Goal: Transaction & Acquisition: Purchase product/service

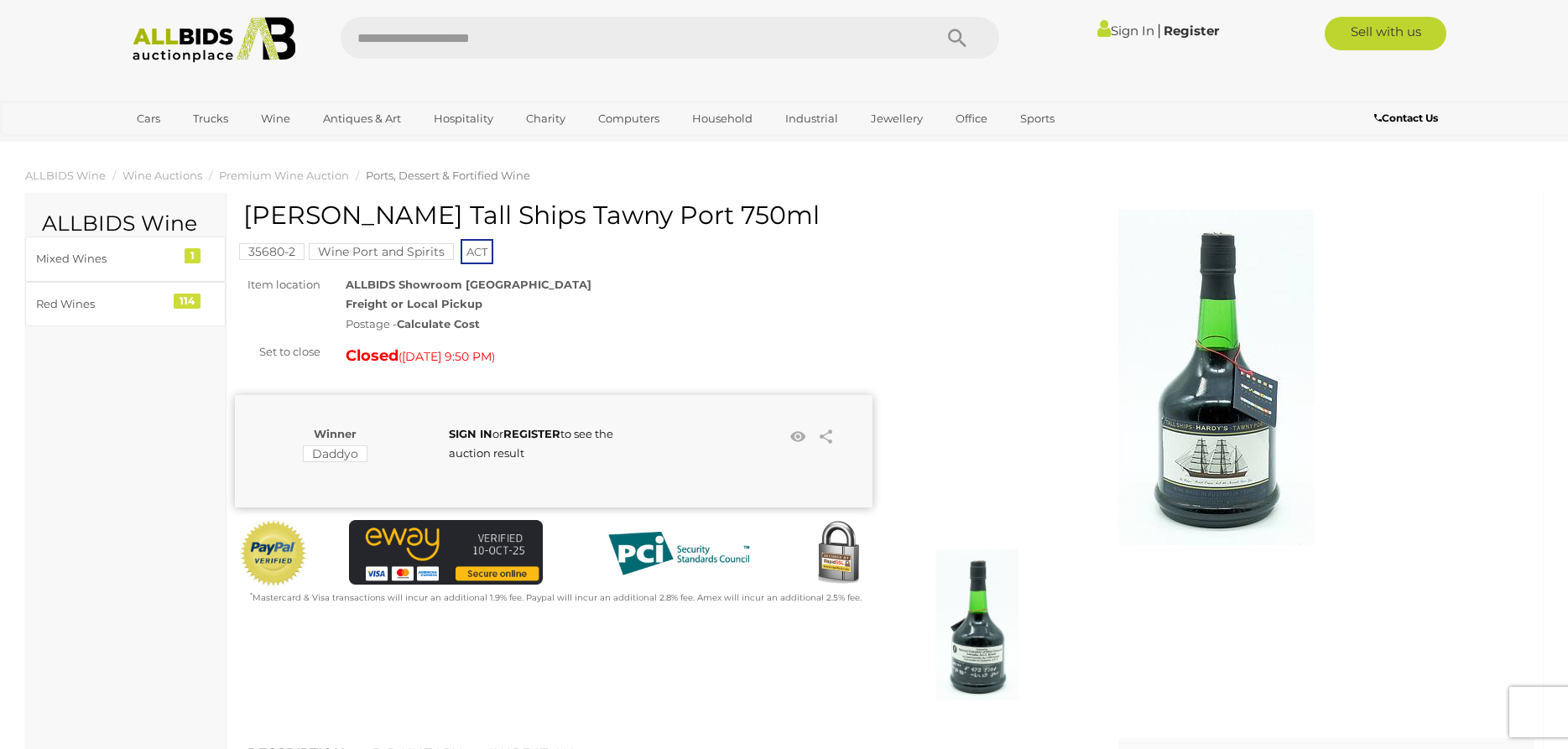
click at [186, 36] on img at bounding box center [215, 40] width 182 height 46
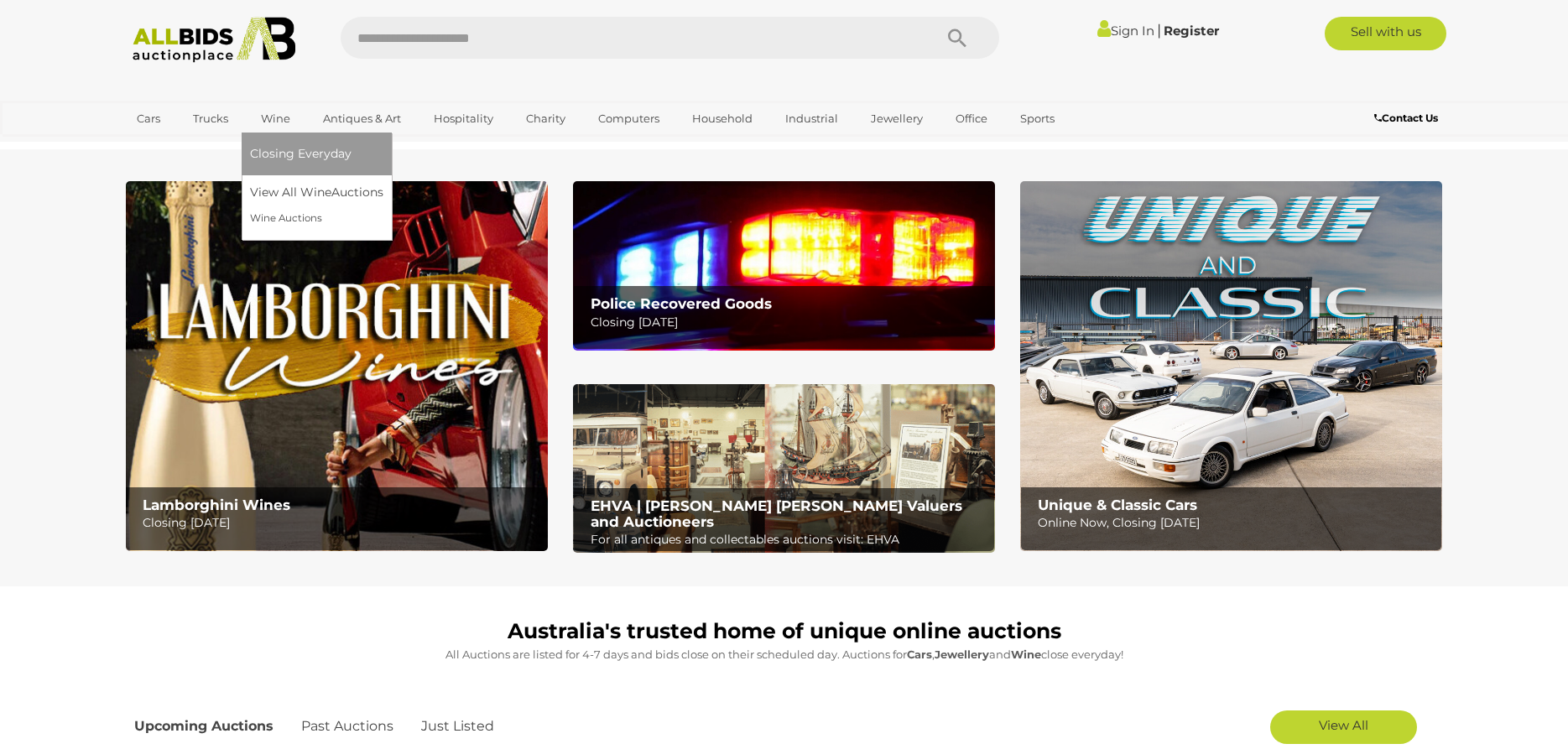
click at [278, 116] on link "Wine" at bounding box center [275, 119] width 51 height 28
click at [271, 123] on link "Wine" at bounding box center [275, 119] width 51 height 28
click at [298, 195] on link "View All Wine Auctions" at bounding box center [320, 192] width 140 height 26
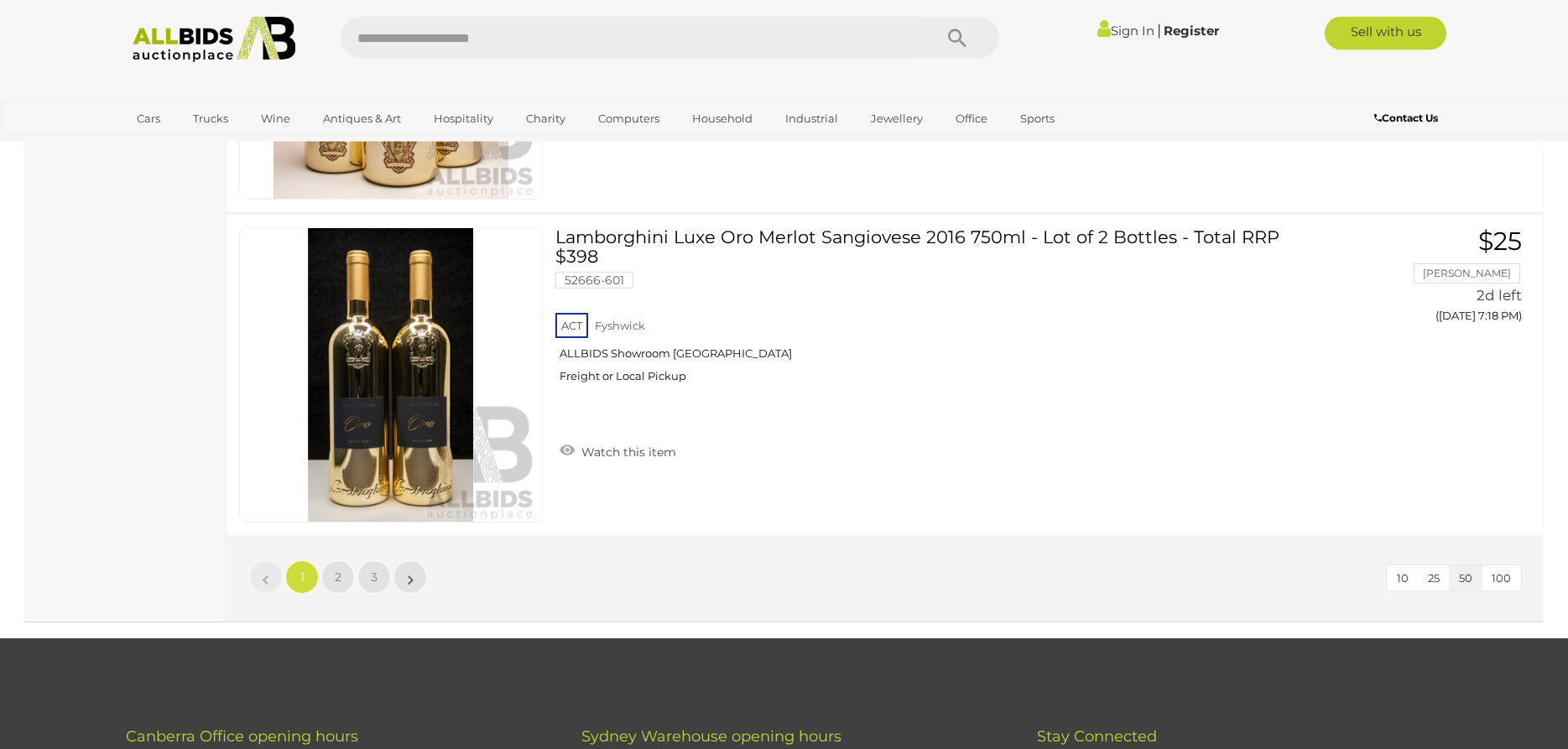
scroll to position [16673, 0]
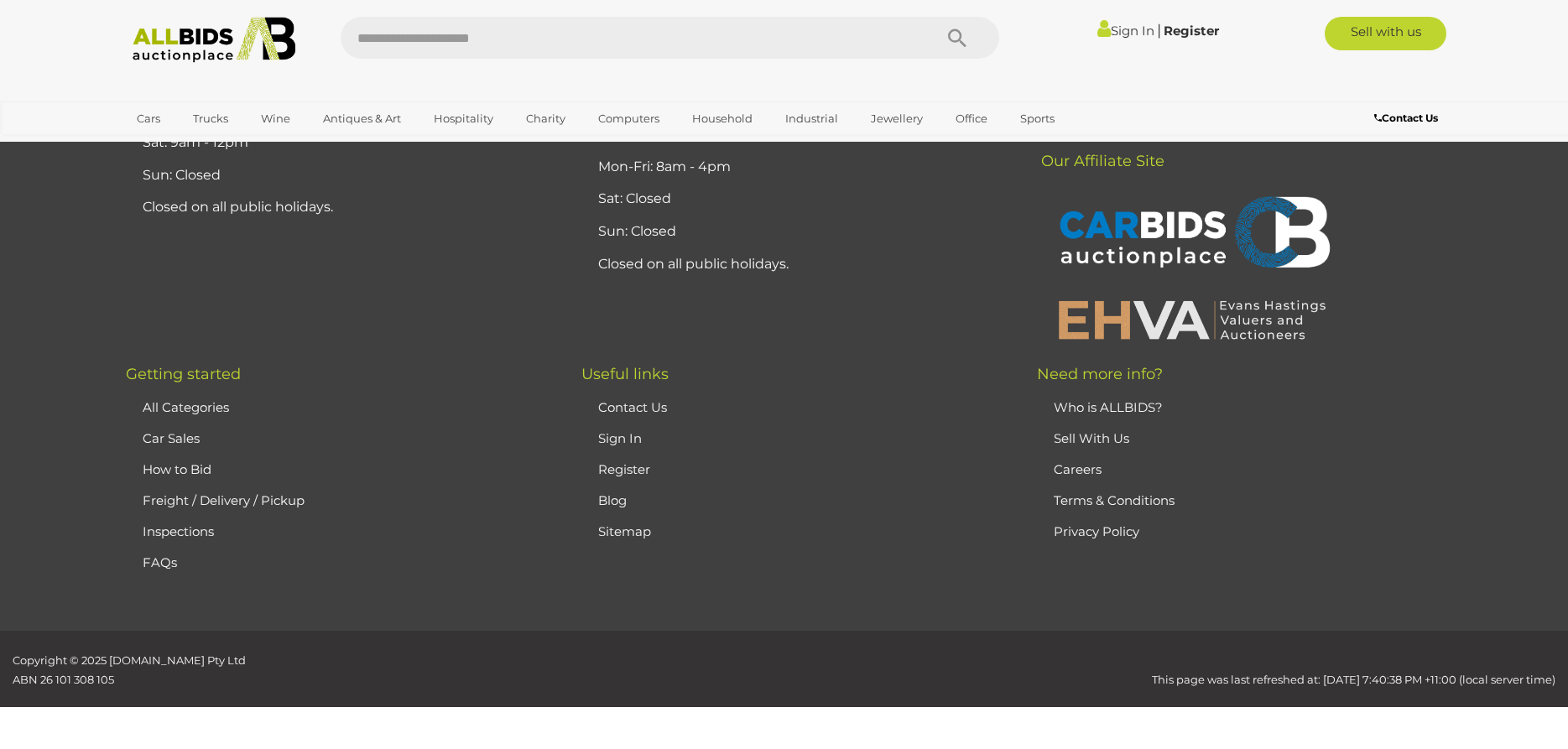
click at [222, 500] on link "Freight / Delivery / Pickup" at bounding box center [223, 500] width 162 height 16
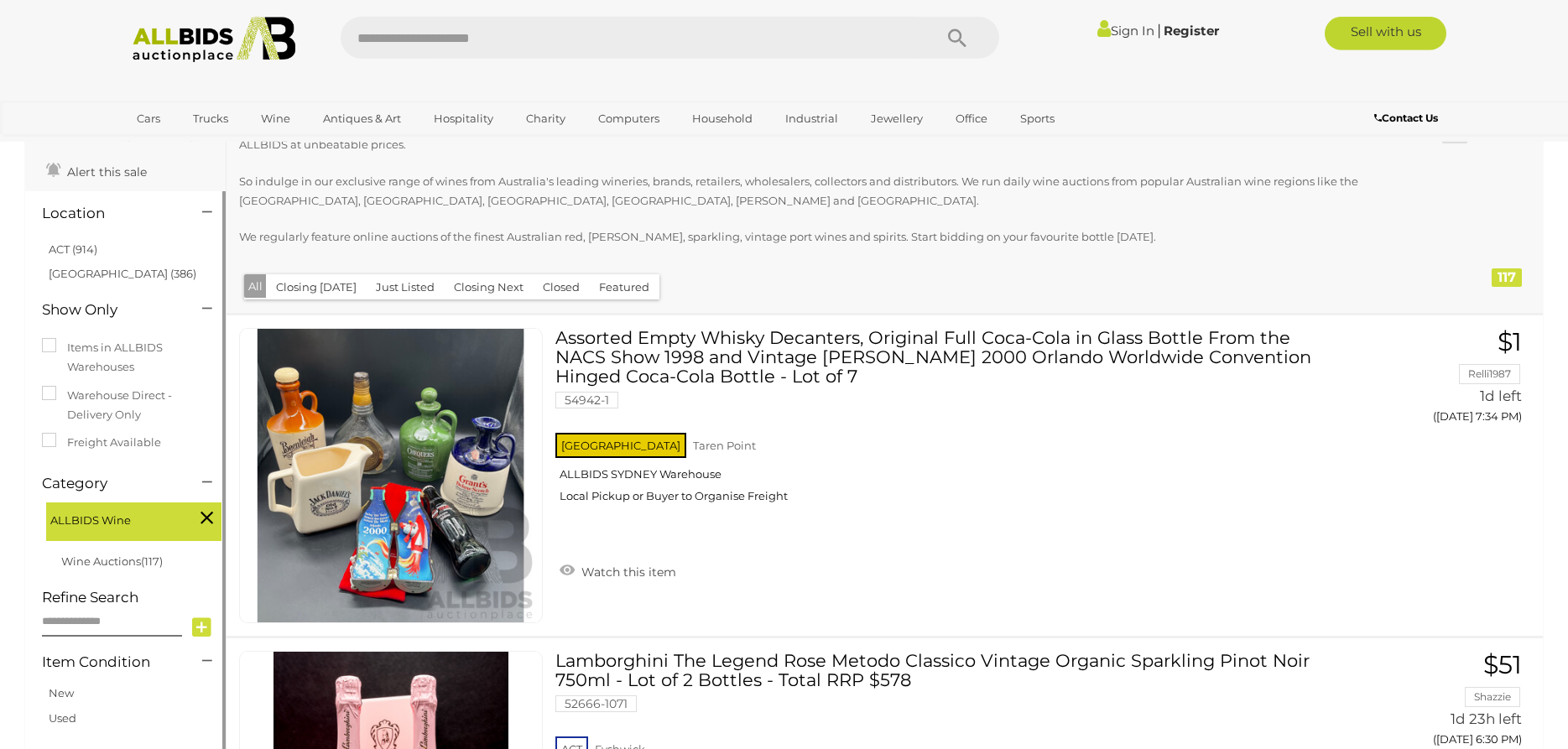
scroll to position [86, 0]
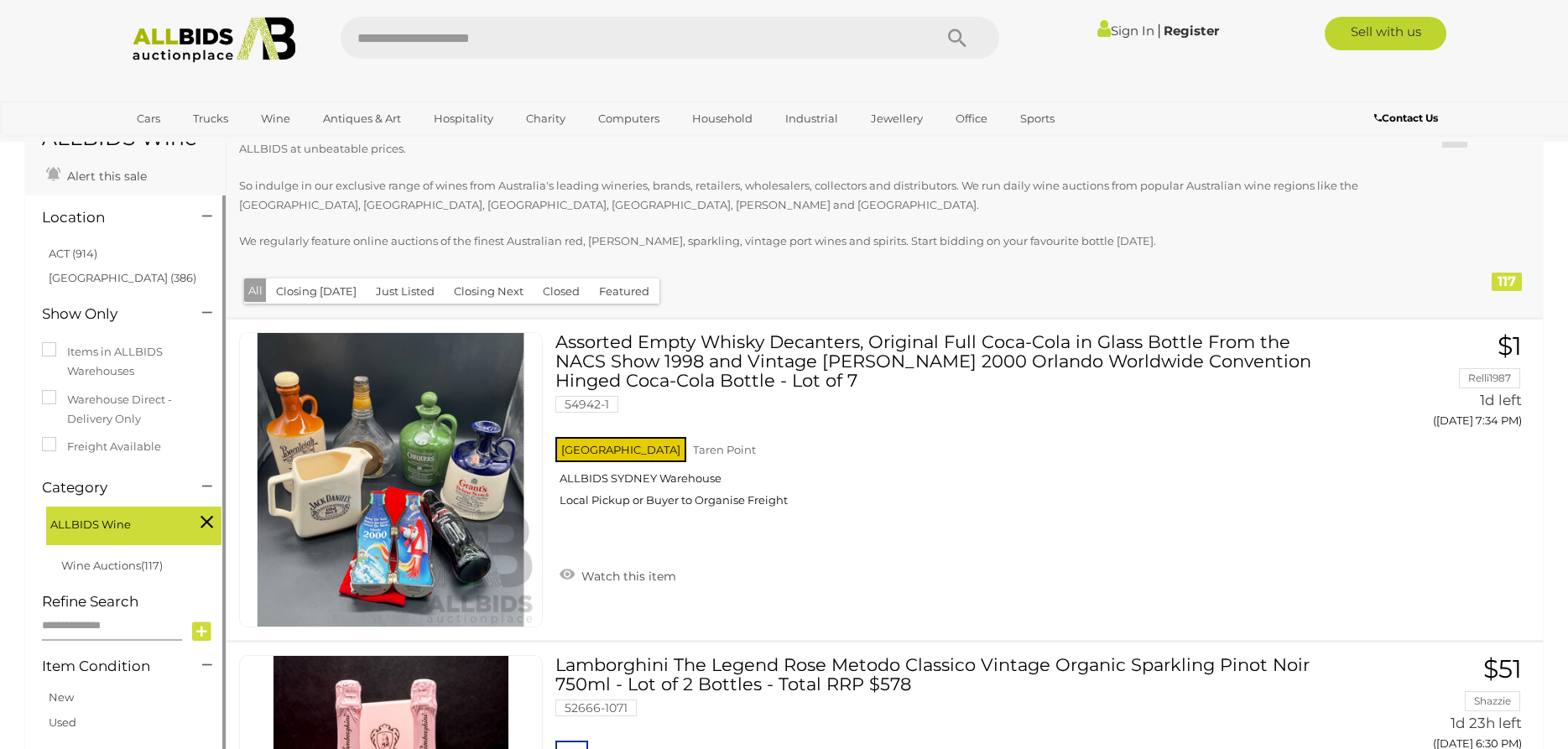
click at [63, 625] on input "text" at bounding box center [112, 626] width 140 height 29
type input "****"
click at [202, 632] on icon at bounding box center [201, 632] width 19 height 25
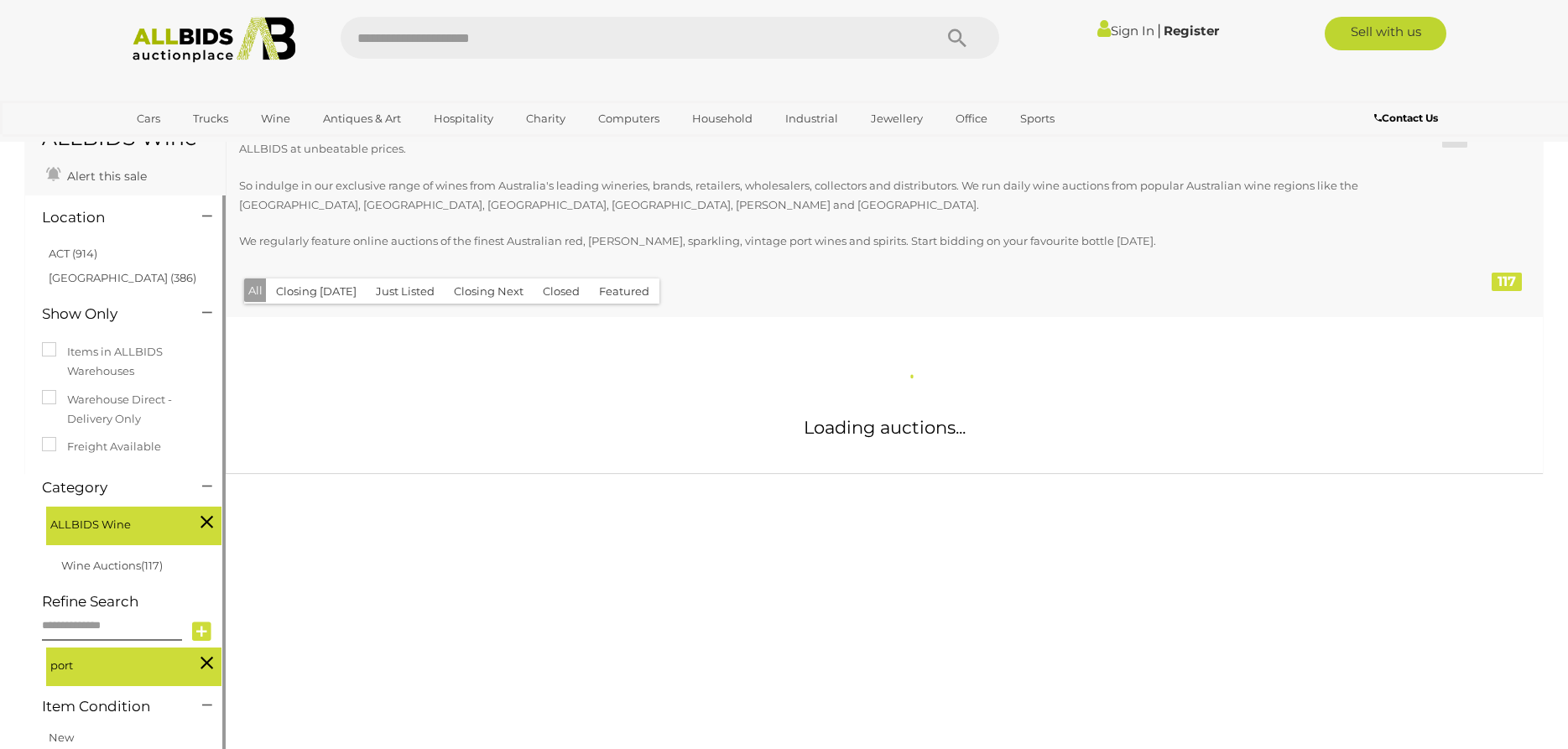
scroll to position [234, 0]
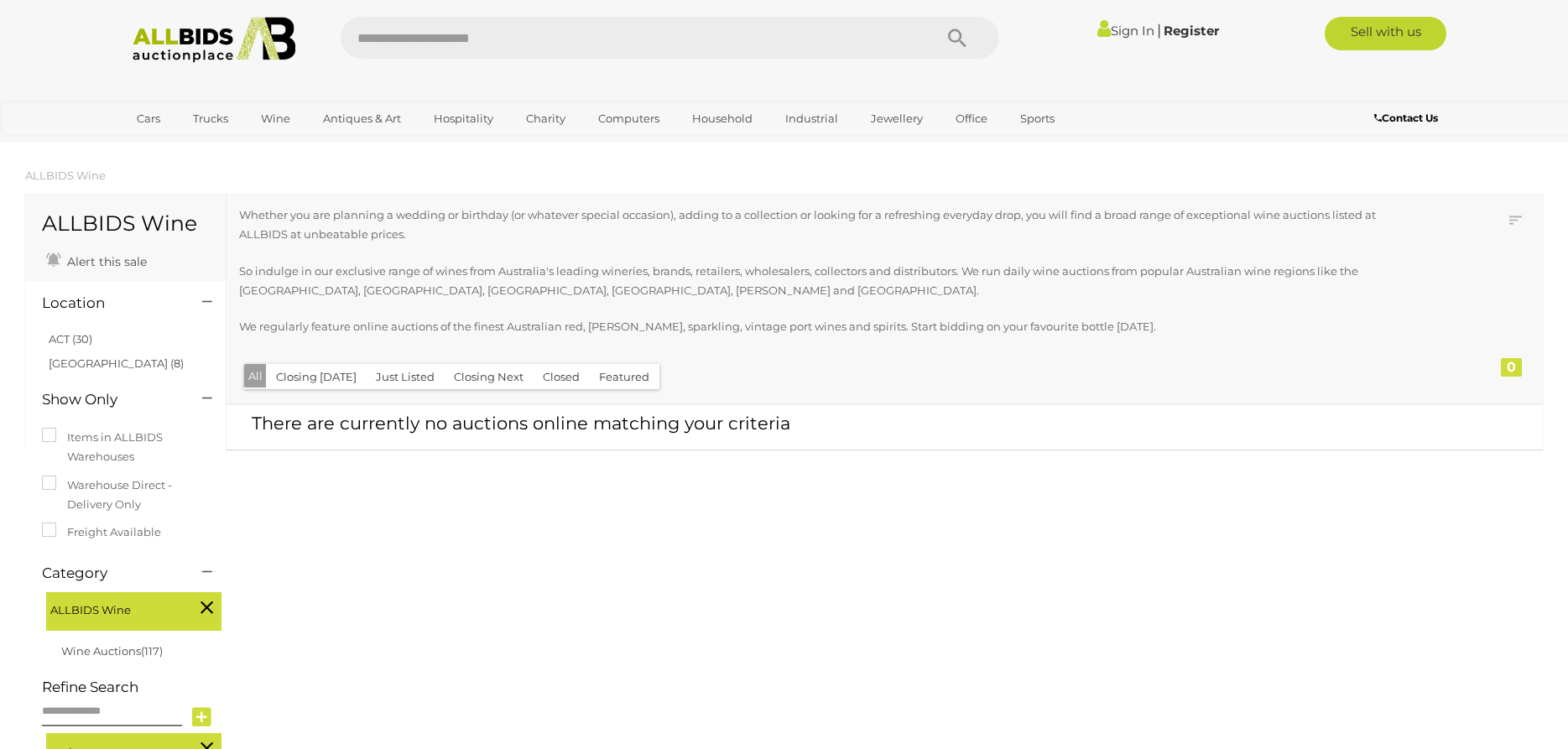
scroll to position [234, 0]
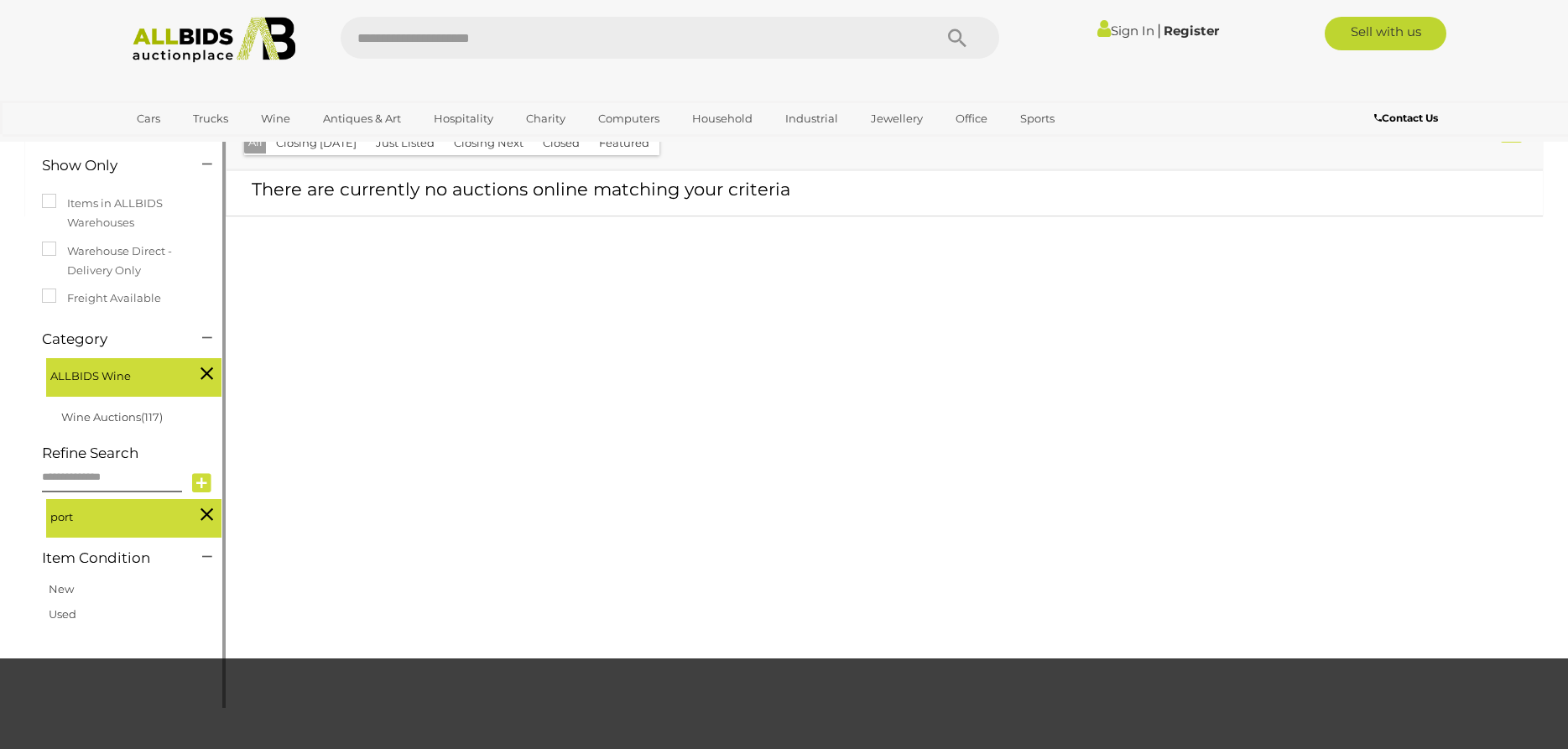
click at [209, 510] on icon at bounding box center [206, 514] width 13 height 22
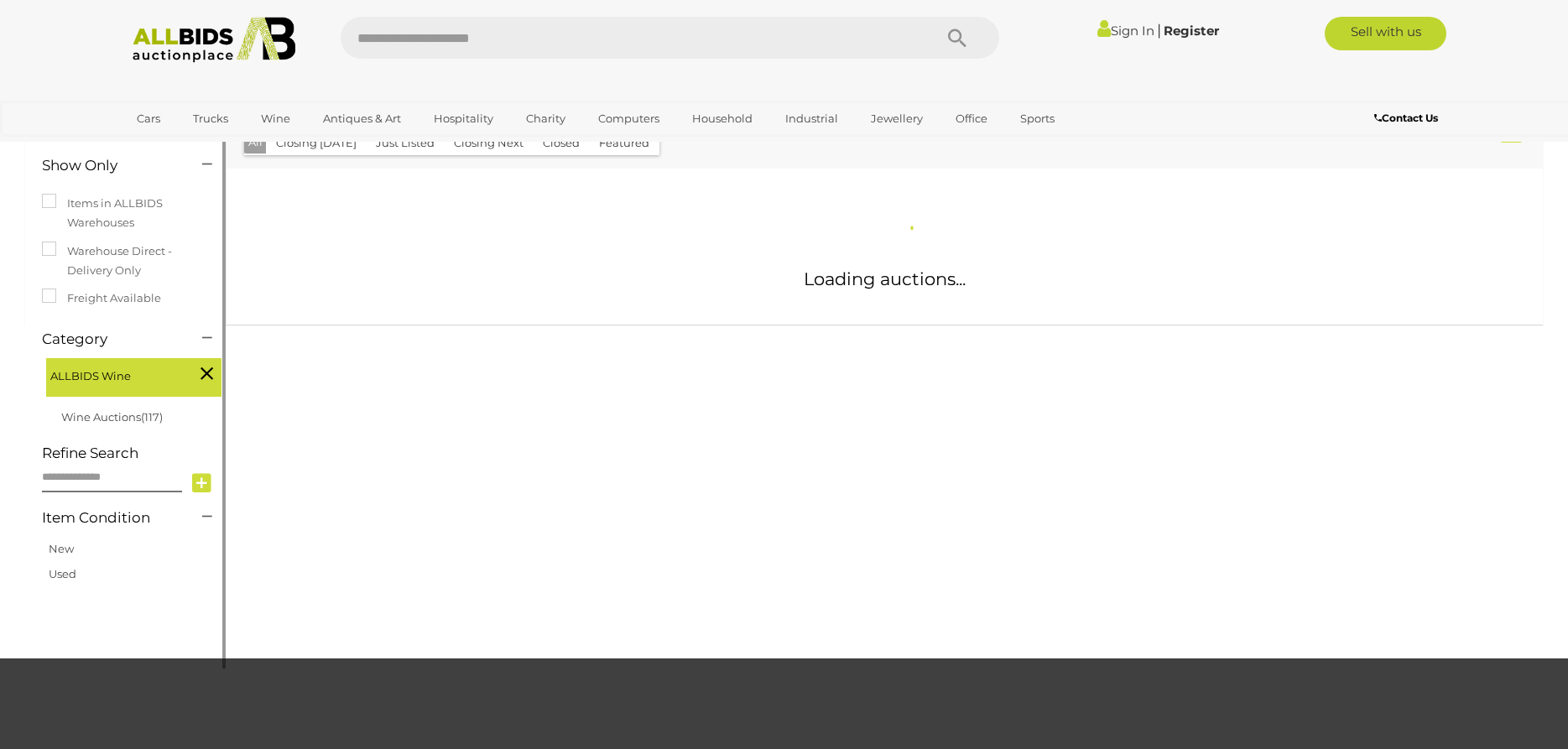
scroll to position [235, 0]
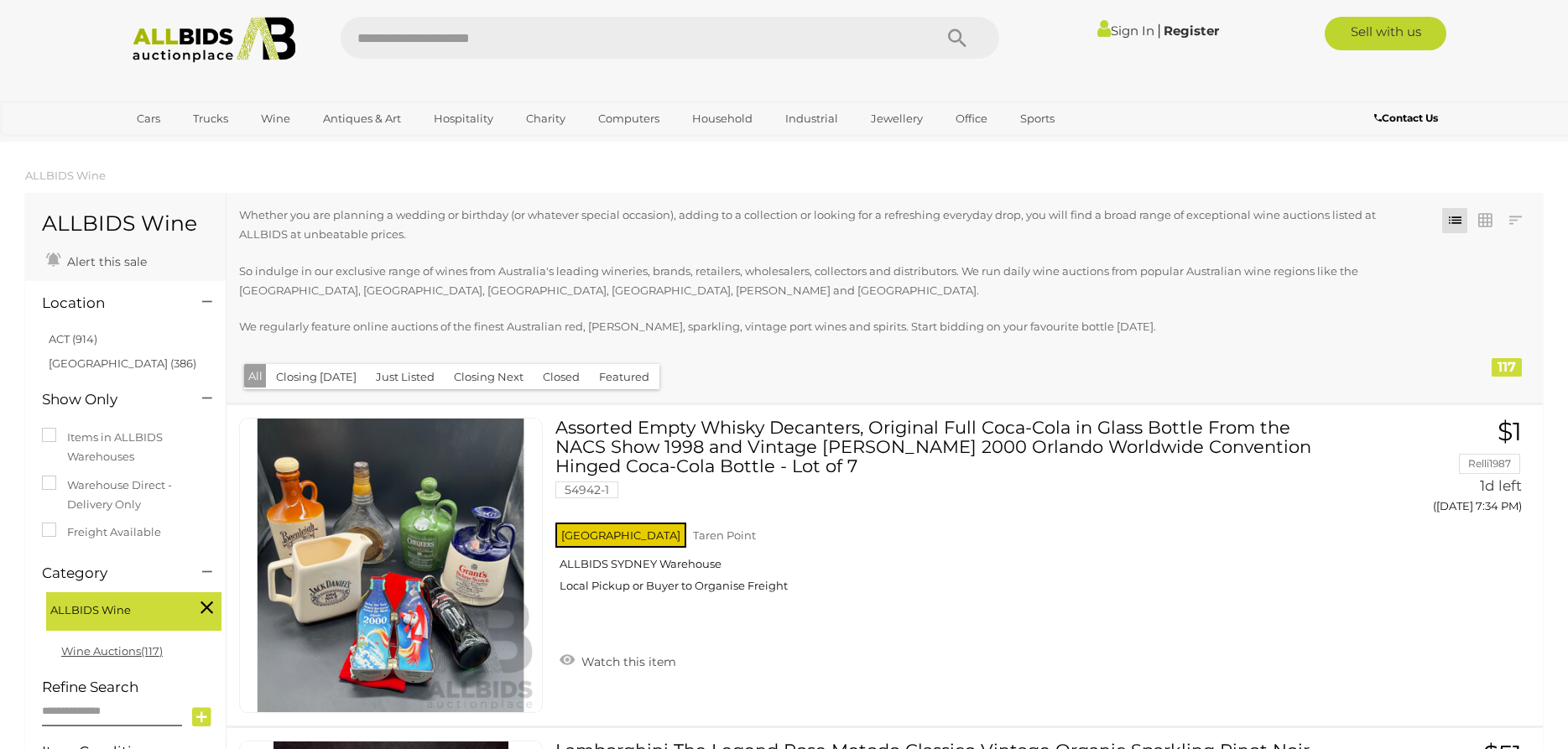
click at [98, 648] on link "Wine Auctions (117)" at bounding box center [112, 651] width 102 height 13
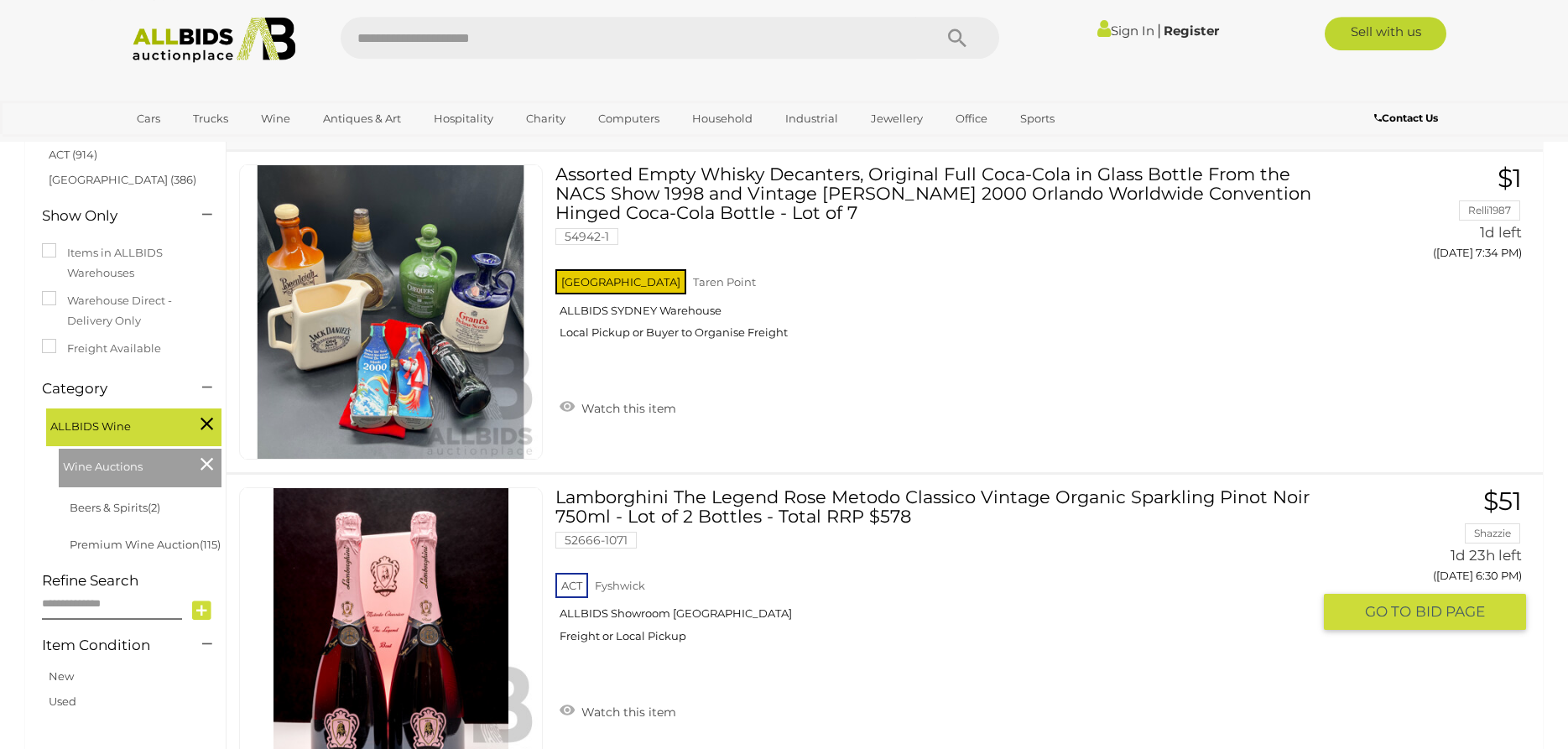
scroll to position [257, 0]
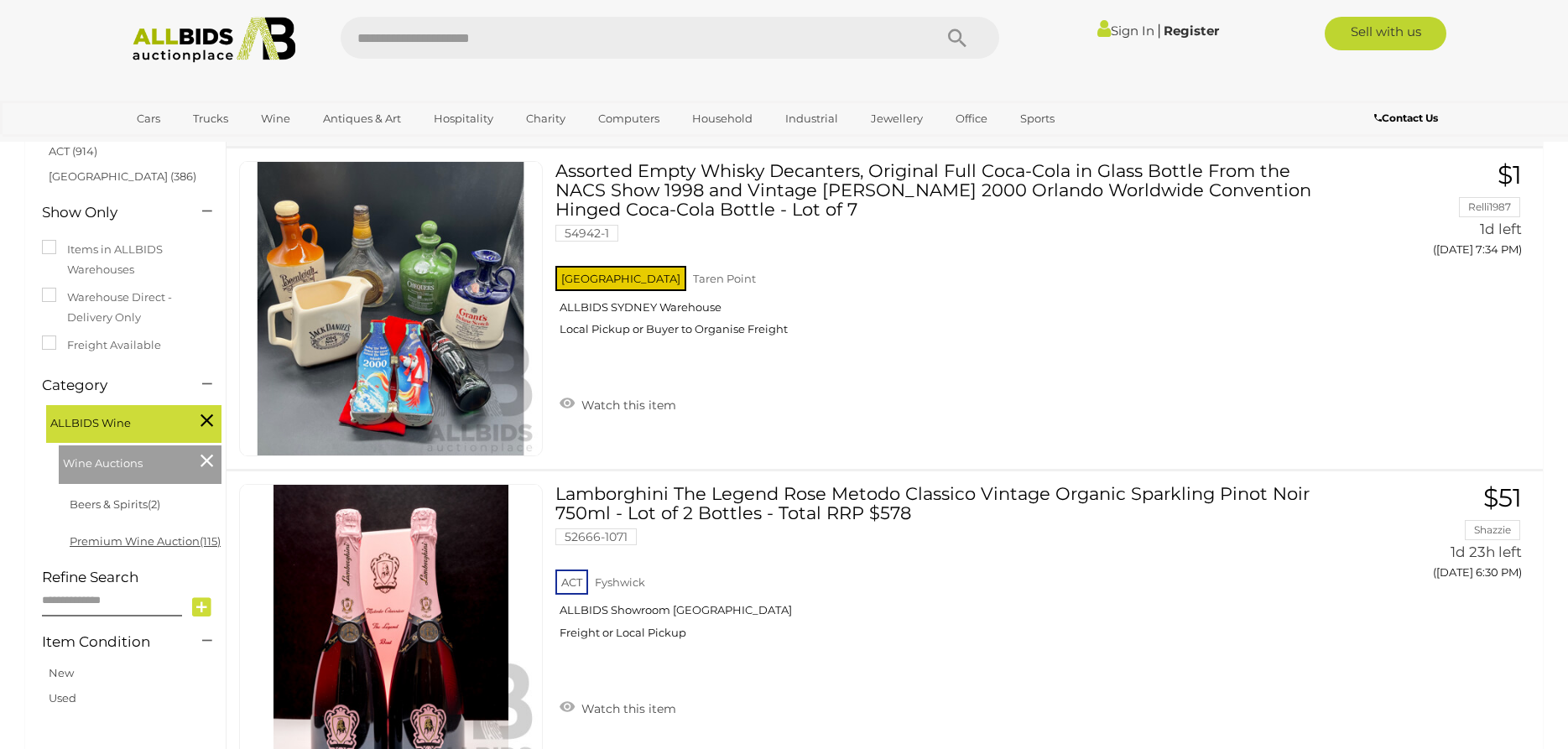
click at [124, 541] on link "Premium Wine Auction (115)" at bounding box center [145, 541] width 151 height 13
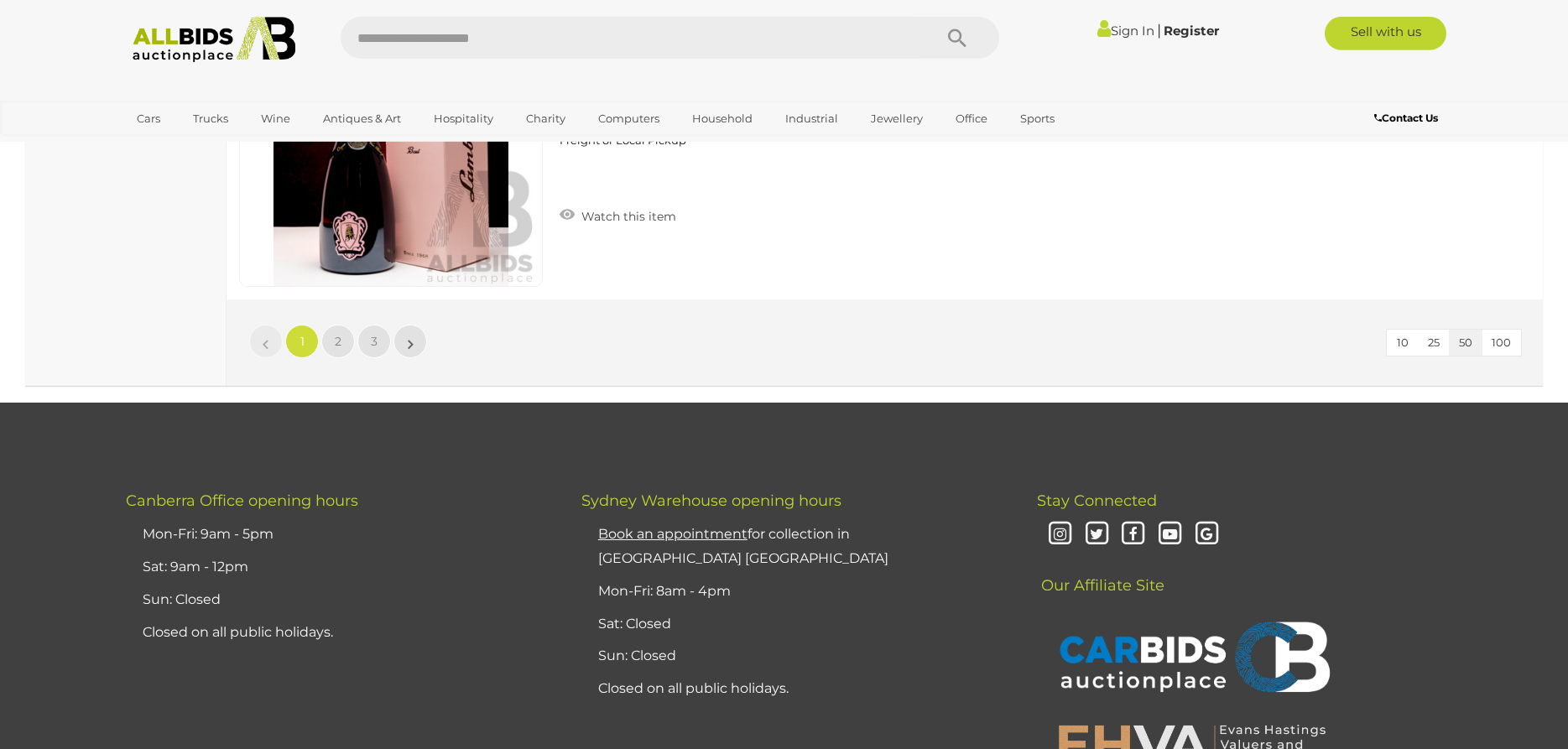
scroll to position [16186, 0]
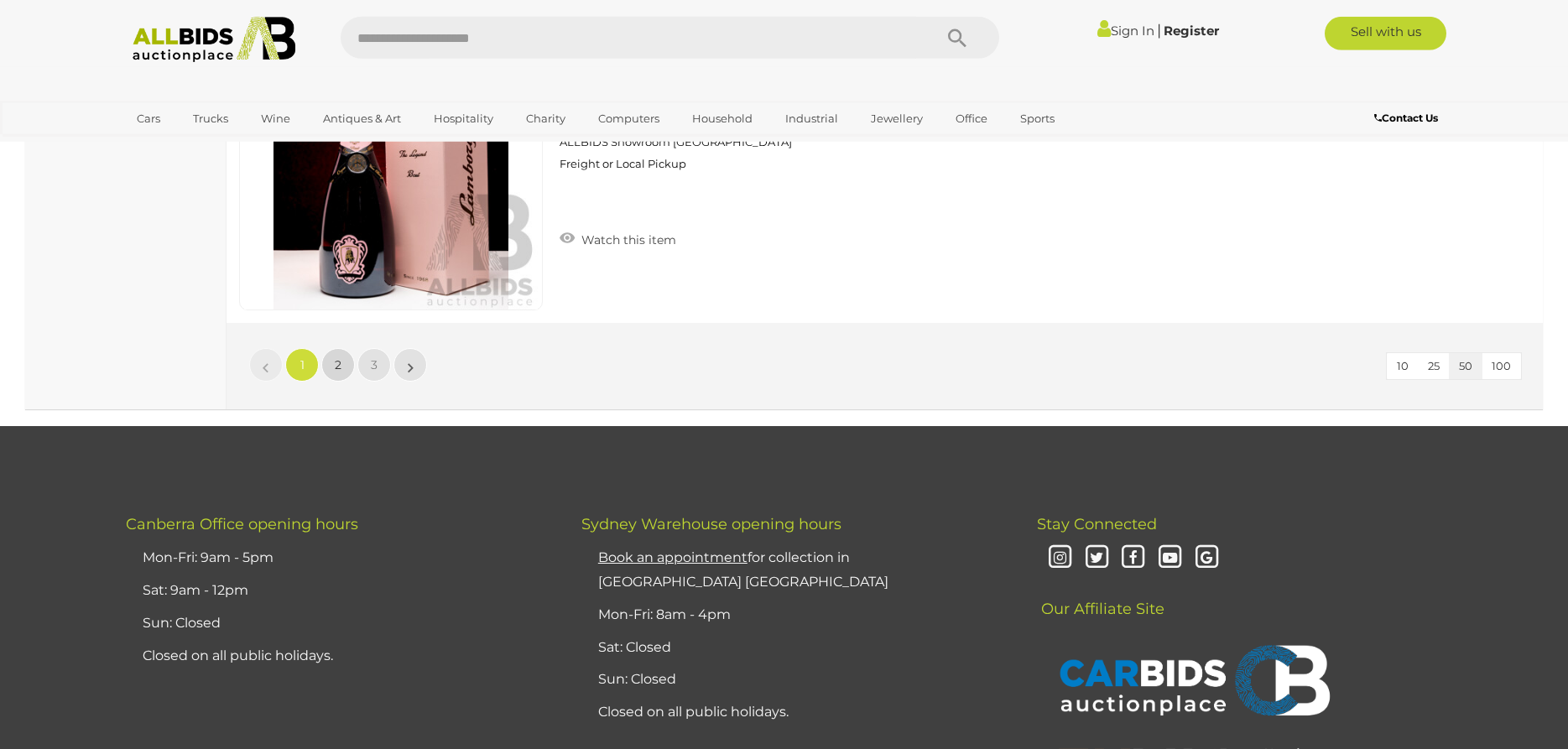
click at [341, 362] on span "2" at bounding box center [338, 365] width 7 height 15
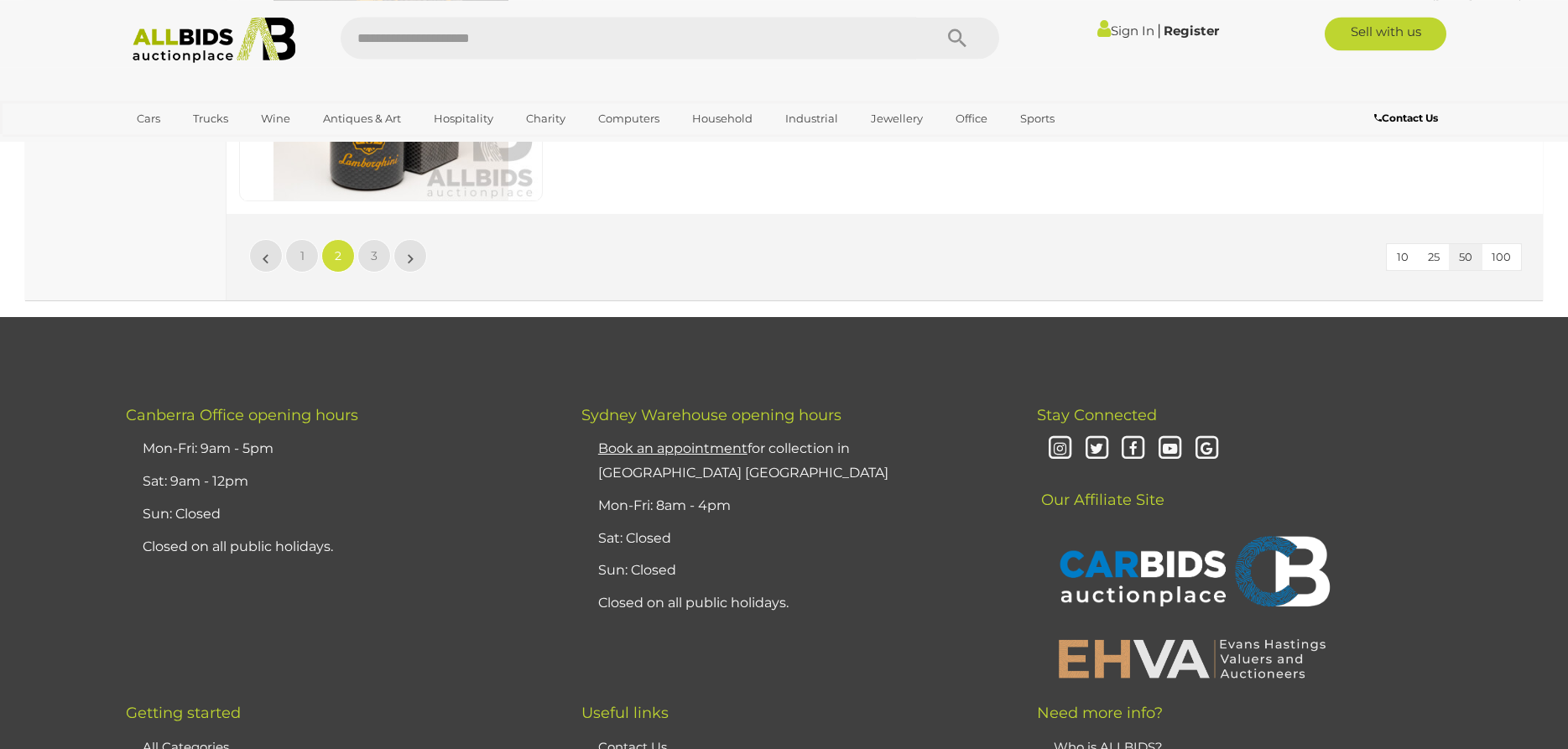
scroll to position [16095, 0]
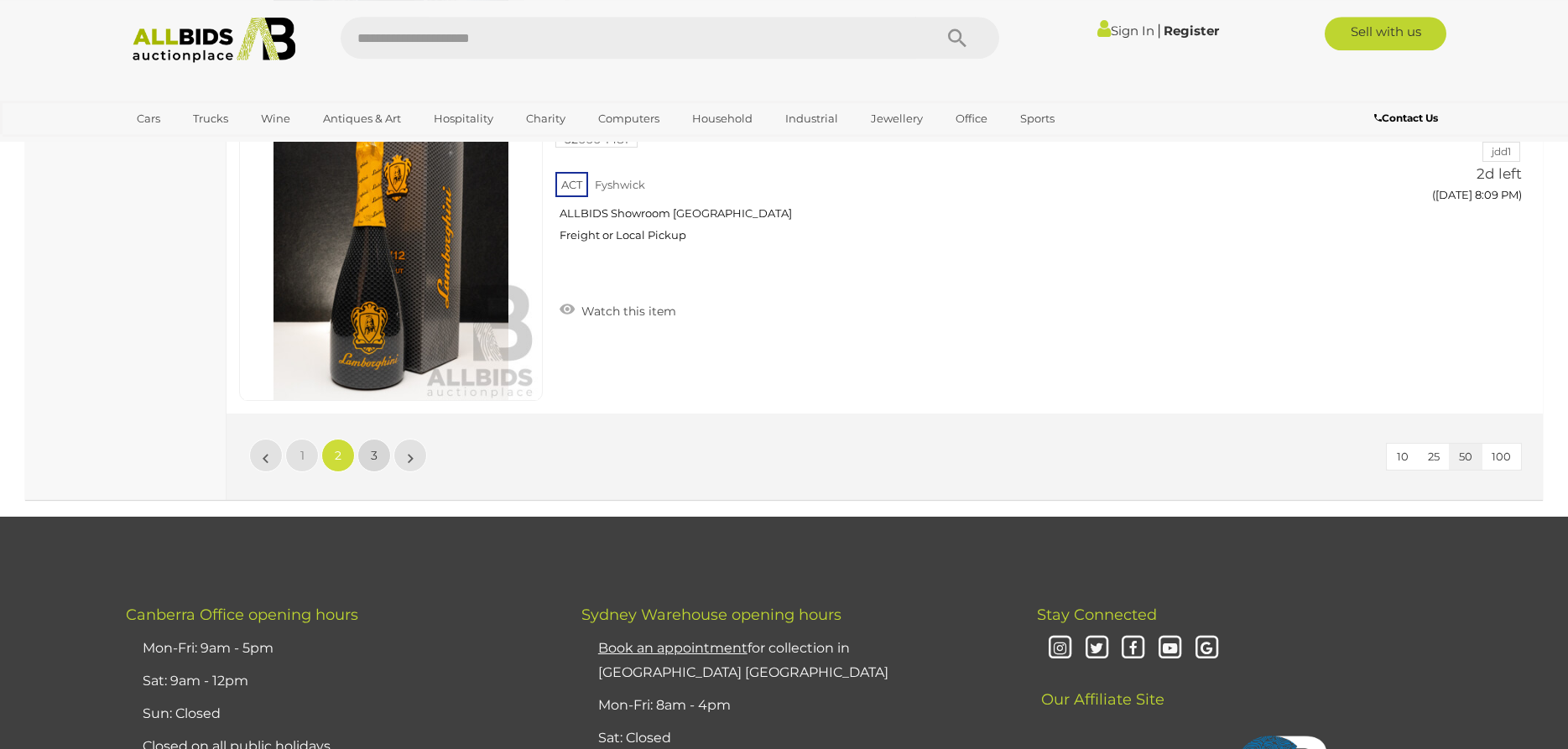
click at [369, 447] on link "3" at bounding box center [375, 455] width 34 height 34
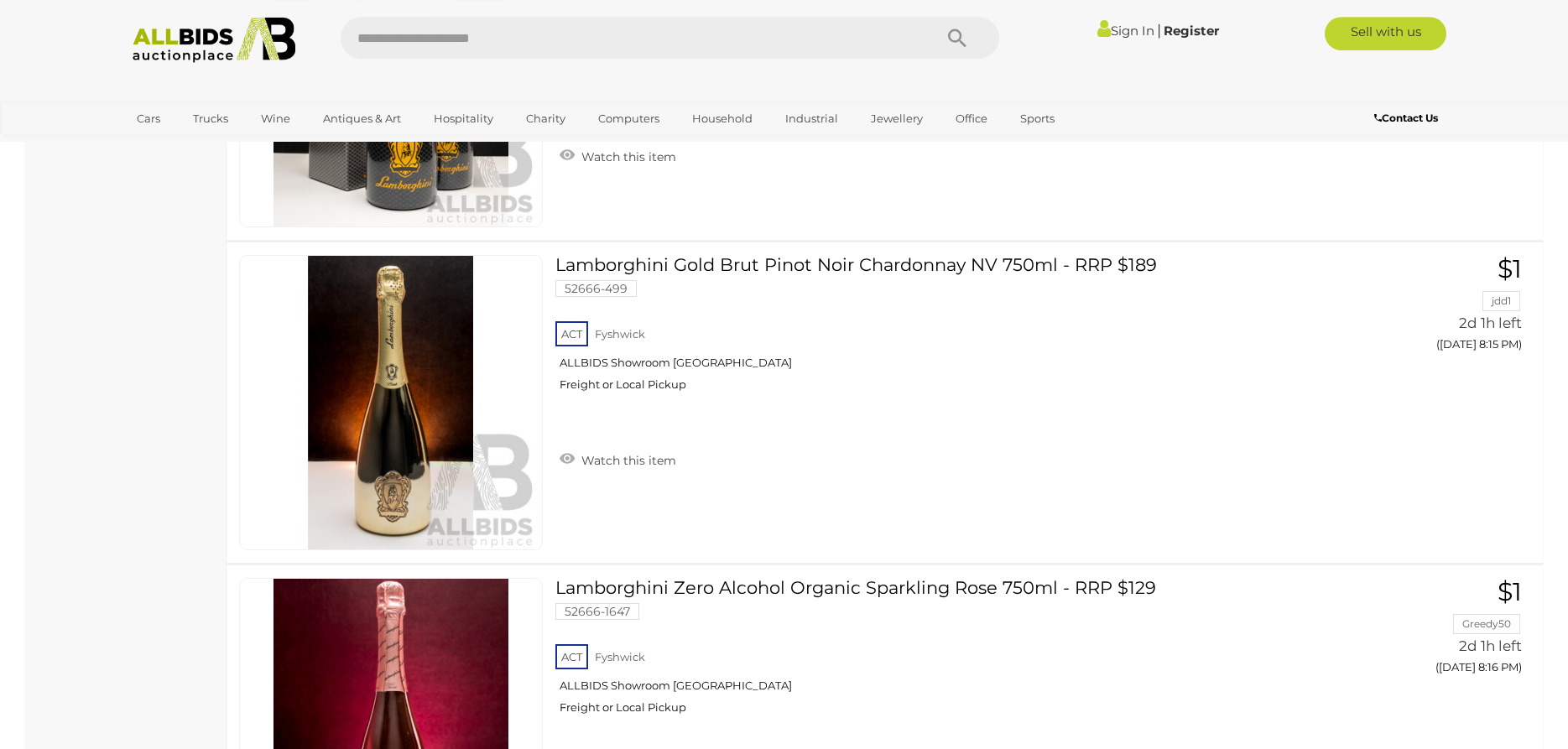
scroll to position [709, 0]
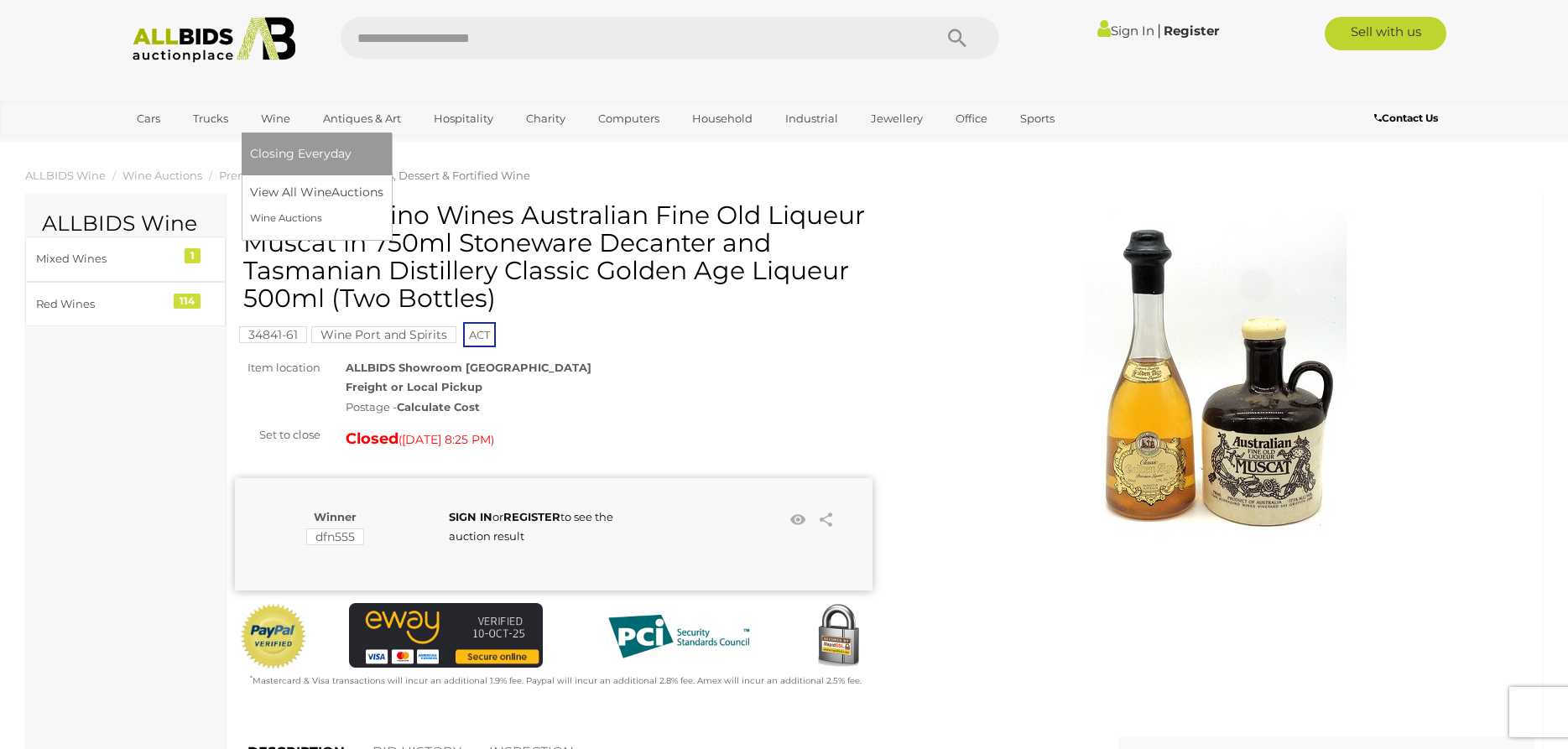
click at [269, 121] on link "Wine" at bounding box center [275, 119] width 51 height 28
click at [283, 189] on link "View All Wine Auctions" at bounding box center [320, 192] width 140 height 26
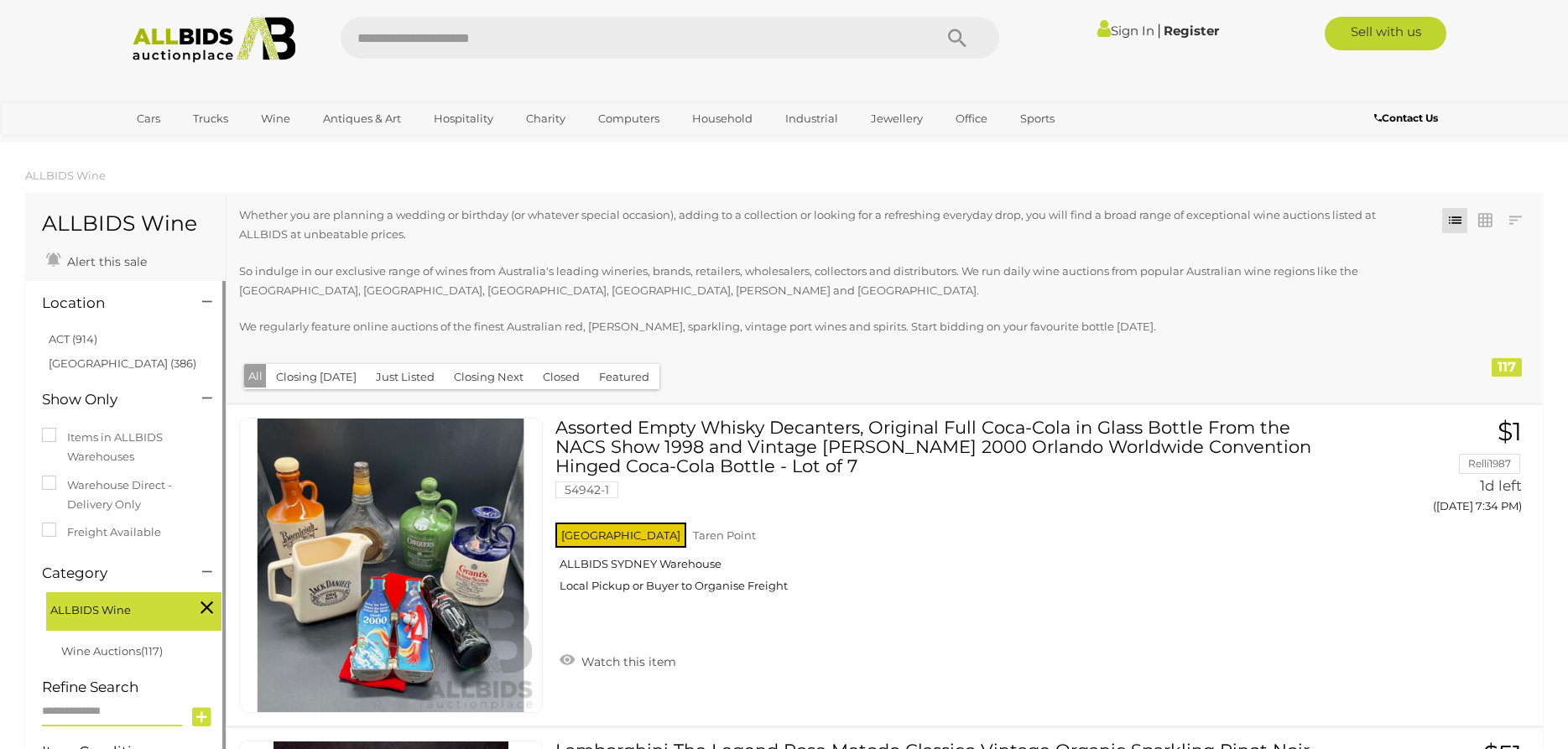
click at [72, 709] on input "text" at bounding box center [112, 711] width 140 height 29
type input "*********"
click at [199, 720] on icon at bounding box center [201, 717] width 19 height 25
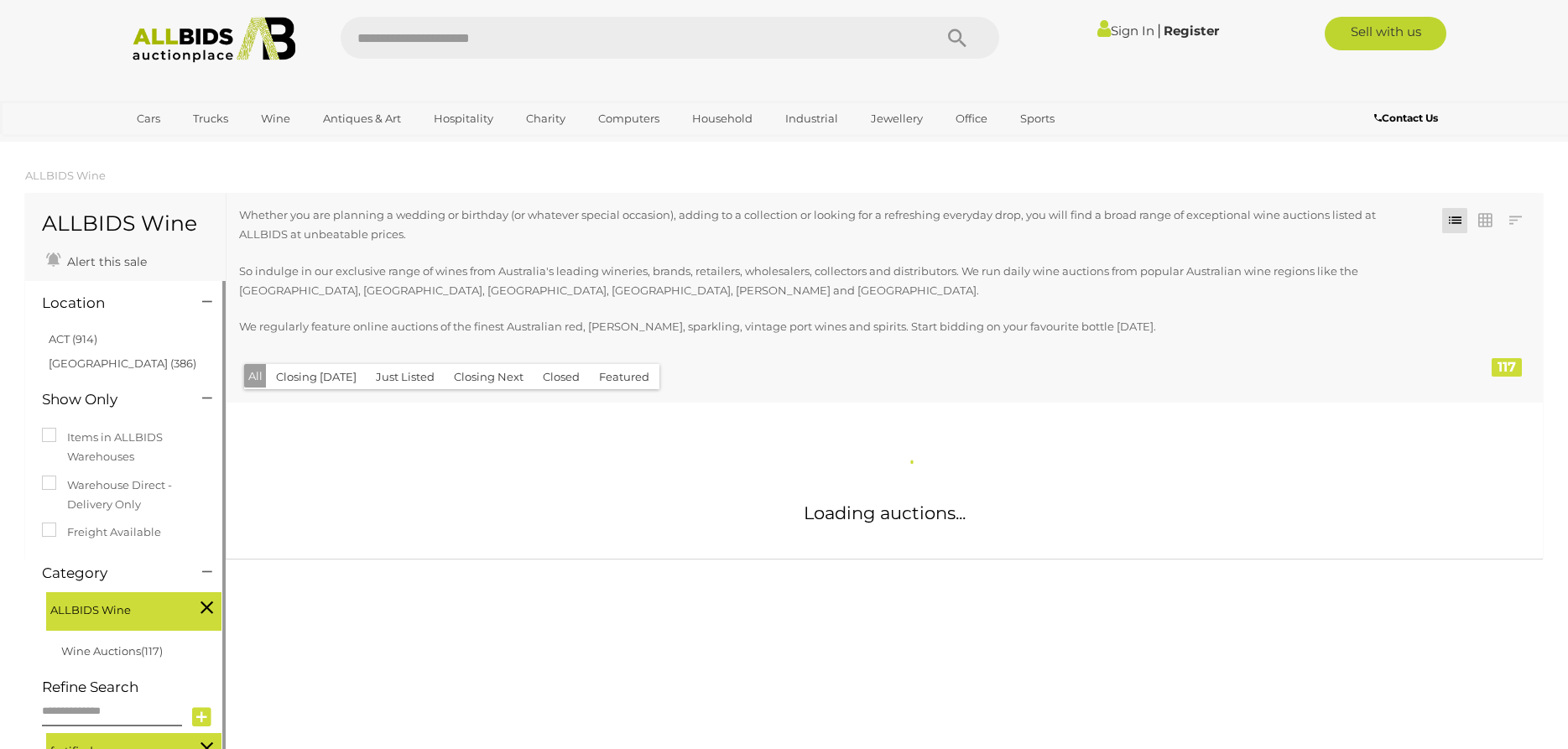
scroll to position [234, 0]
